Goal: Information Seeking & Learning: Learn about a topic

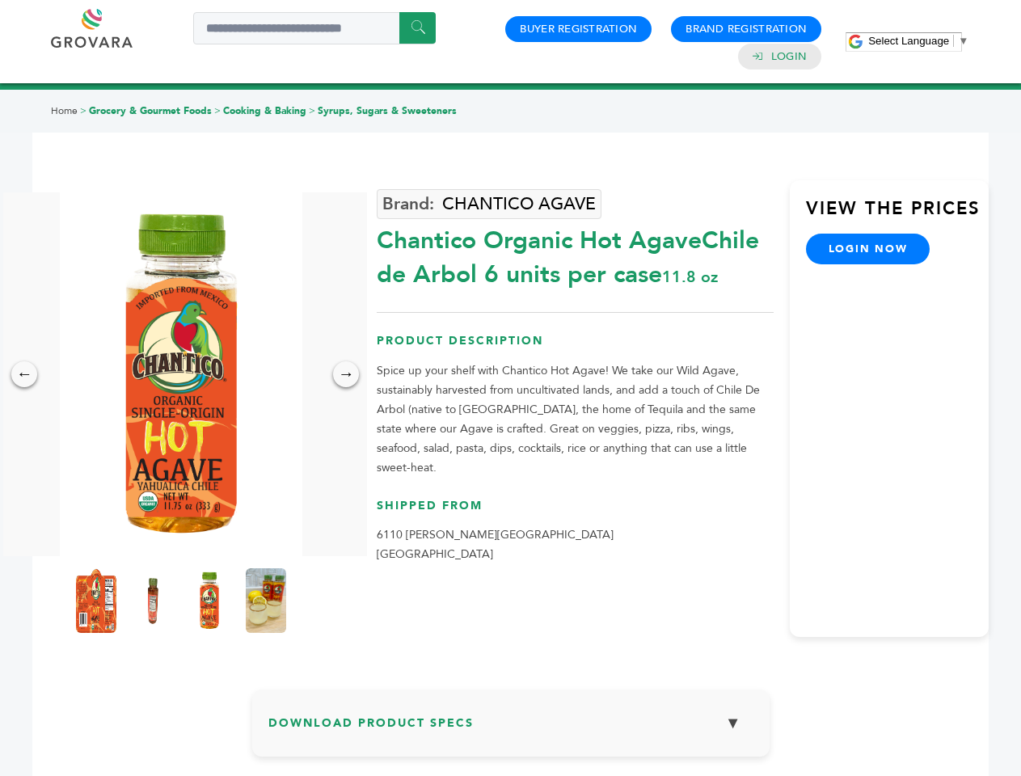
click at [918, 40] on span "Select Language" at bounding box center [908, 41] width 81 height 12
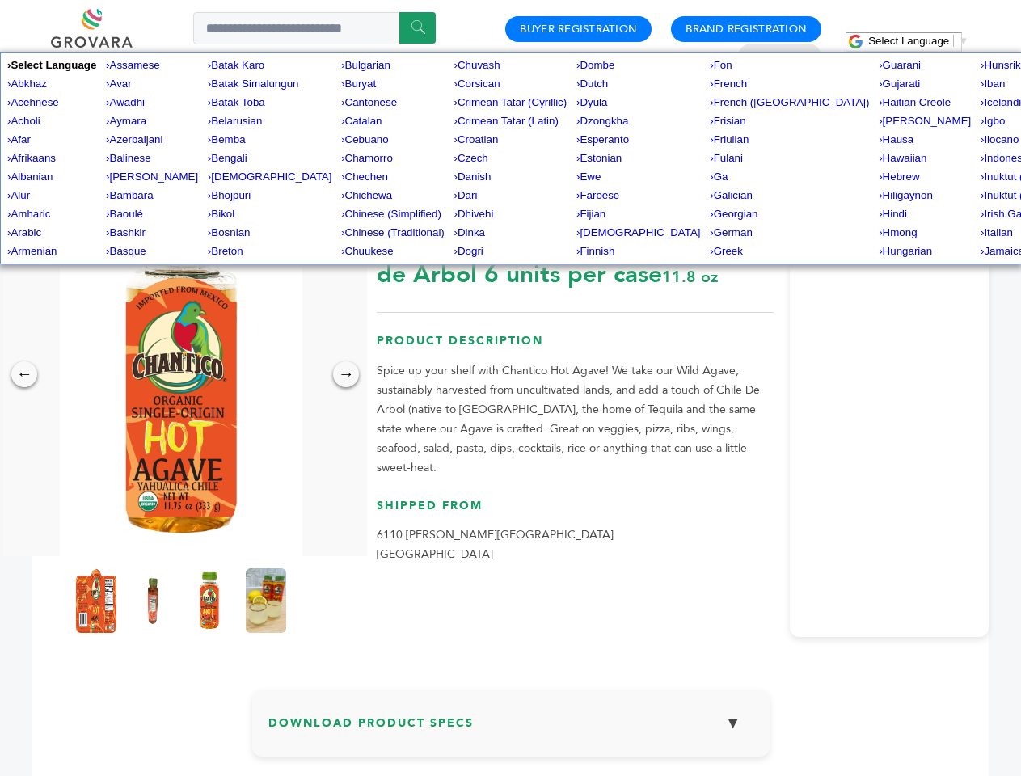
click at [181, 374] on img at bounding box center [181, 374] width 243 height 364
click at [0, 0] on div "×" at bounding box center [0, 0] width 0 height 0
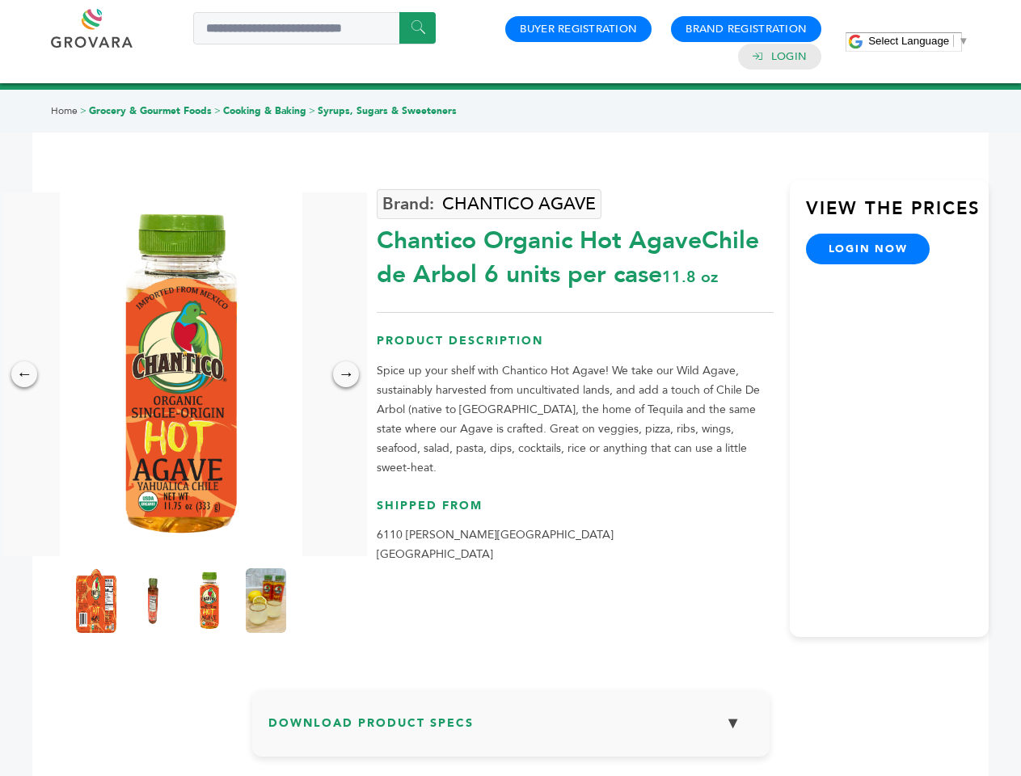
click at [346, 374] on div "→" at bounding box center [346, 374] width 26 height 26
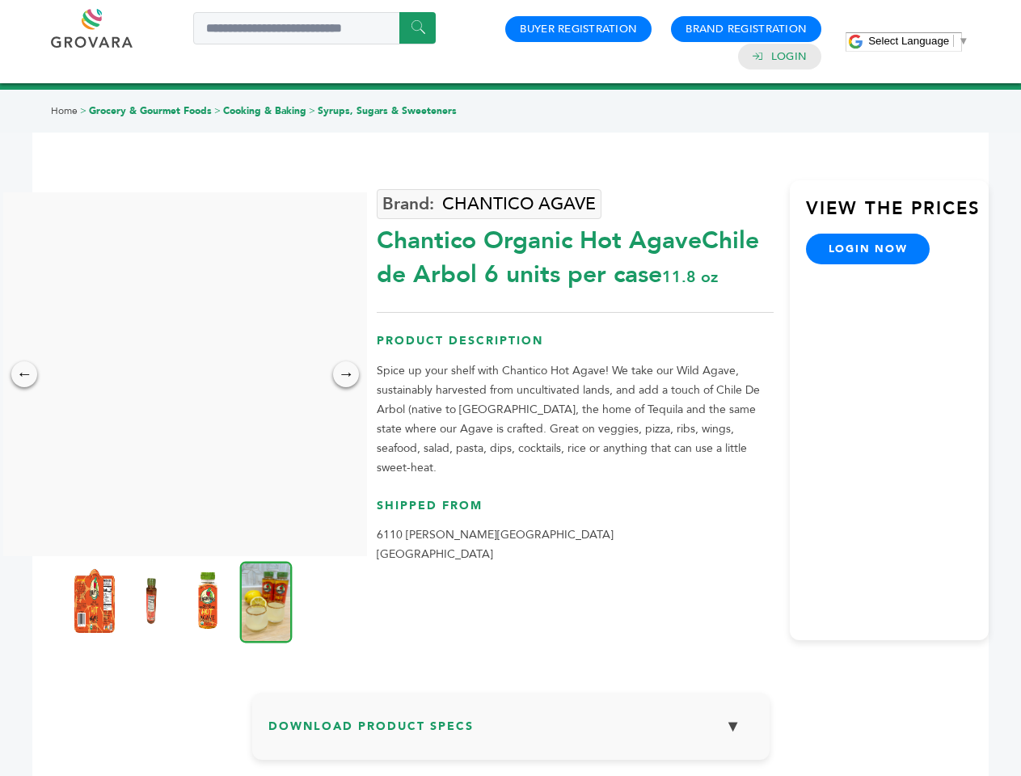
click at [96, 601] on img at bounding box center [94, 600] width 40 height 65
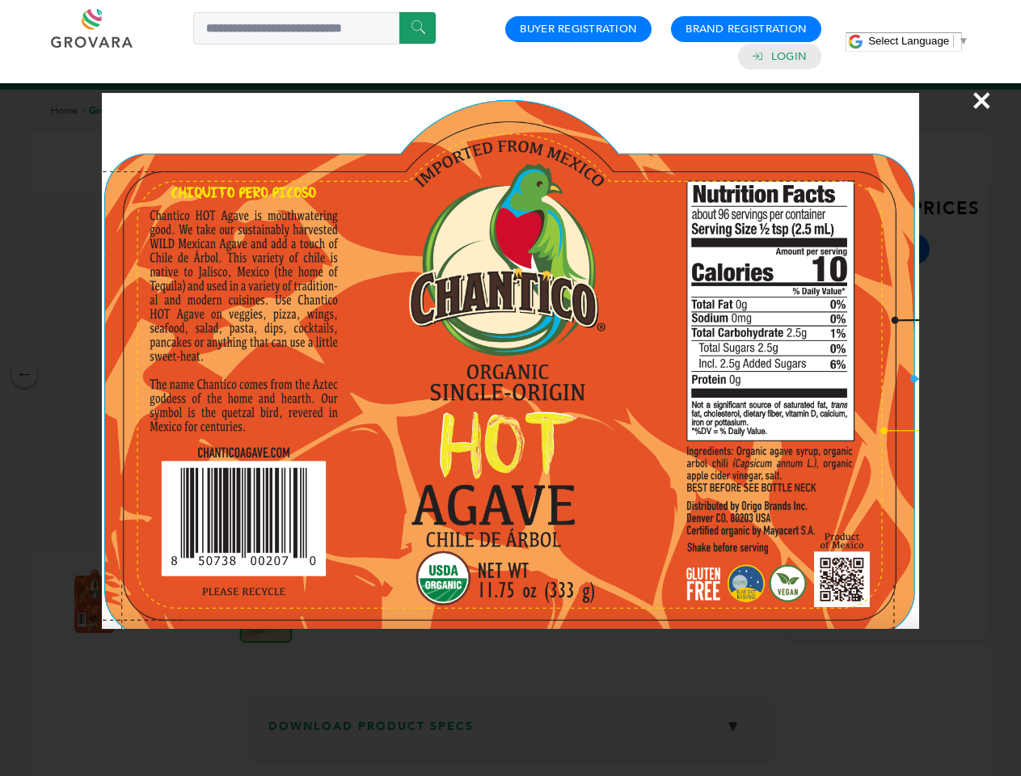
click at [153, 601] on div "×" at bounding box center [510, 388] width 1021 height 776
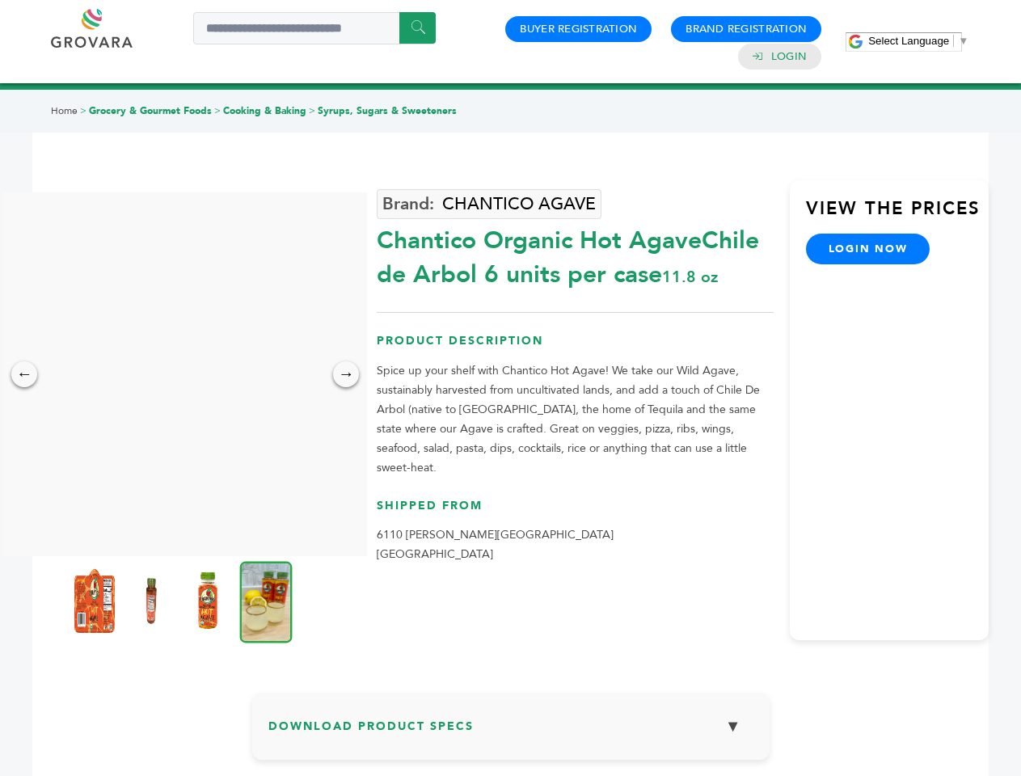
click at [209, 601] on img at bounding box center [208, 600] width 40 height 65
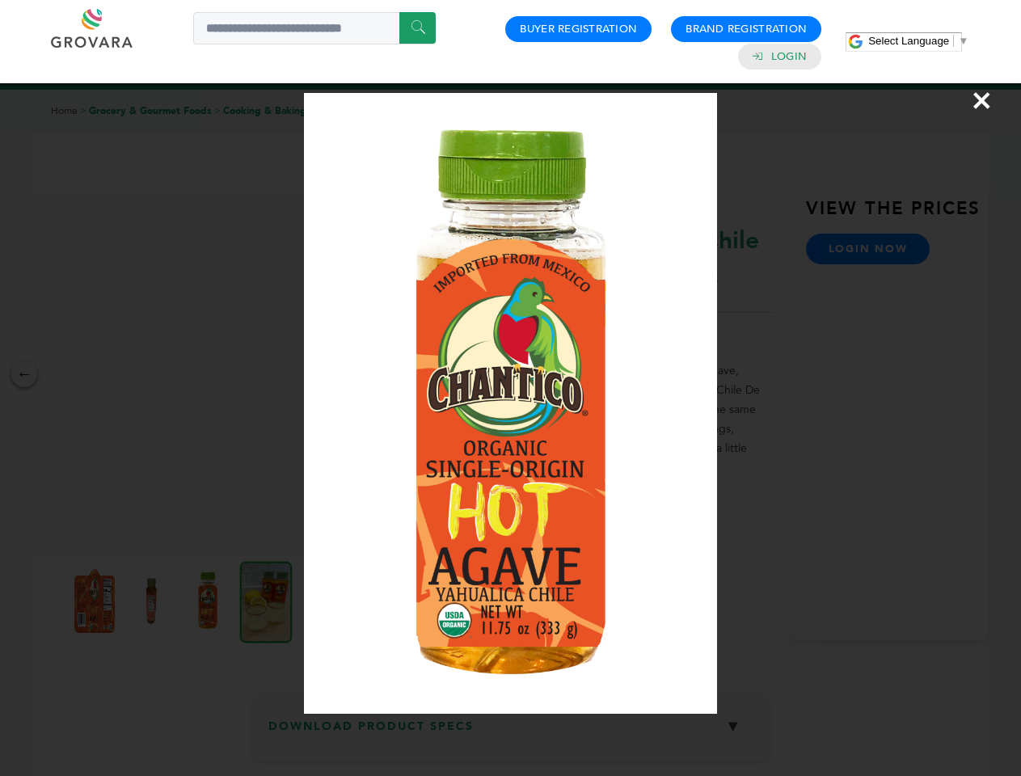
click at [266, 601] on div "×" at bounding box center [510, 388] width 1021 height 776
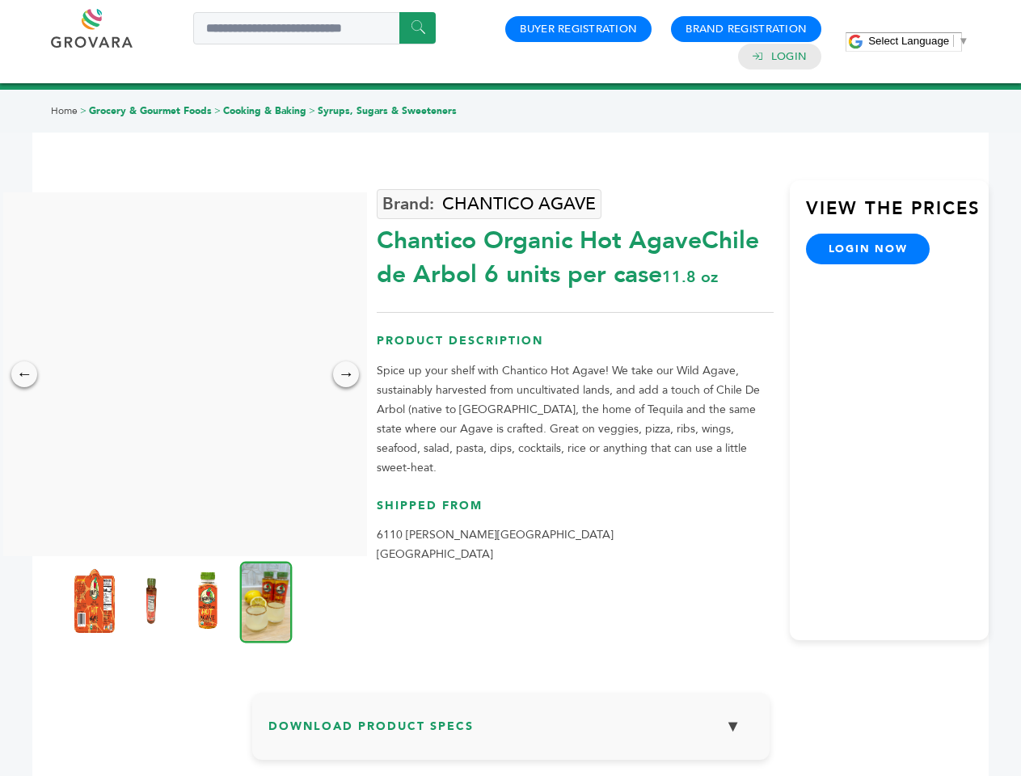
click at [511, 729] on h3 "Download Product Specs ▼" at bounding box center [510, 732] width 485 height 47
